Goal: Task Accomplishment & Management: Manage account settings

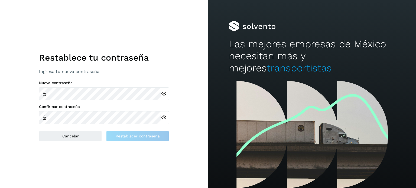
click at [162, 93] on icon at bounding box center [164, 94] width 6 height 6
click at [19, 147] on div "Restablece tu contraseña Ingresa tu nueva contraseña Nueva contraseña Confirmar…" at bounding box center [104, 94] width 208 height 188
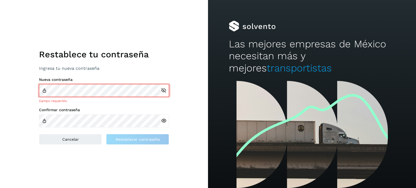
click at [96, 161] on div "Restablece tu contraseña Ingresa tu nueva contraseña Nueva contraseña Campo req…" at bounding box center [104, 94] width 208 height 188
click at [19, 89] on div "Restablece tu contraseña Ingresa tu nueva contraseña Nueva contraseña Campo req…" at bounding box center [104, 94] width 208 height 188
click at [163, 121] on div at bounding box center [165, 120] width 8 height 13
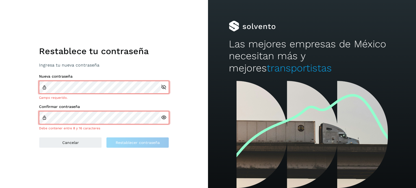
click at [163, 121] on div at bounding box center [165, 117] width 8 height 13
click at [162, 121] on div at bounding box center [165, 117] width 8 height 13
click at [139, 73] on div "Restablece tu contraseña Ingresa tu nueva contraseña Nueva contraseña Campo req…" at bounding box center [104, 94] width 130 height 108
click at [189, 83] on div "Restablece tu contraseña Ingresa tu nueva contraseña Nueva contraseña Campo req…" at bounding box center [104, 94] width 208 height 188
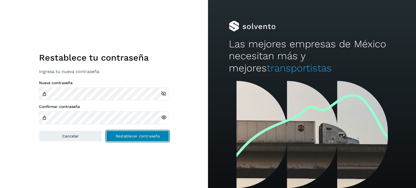
click at [122, 137] on span "Restablecer contraseña" at bounding box center [138, 136] width 44 height 4
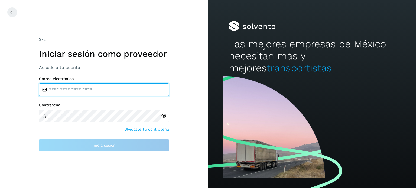
click at [86, 93] on input "email" at bounding box center [104, 89] width 130 height 13
click at [78, 88] on input "email" at bounding box center [104, 89] width 130 height 13
type input "*"
